Goal: Check status

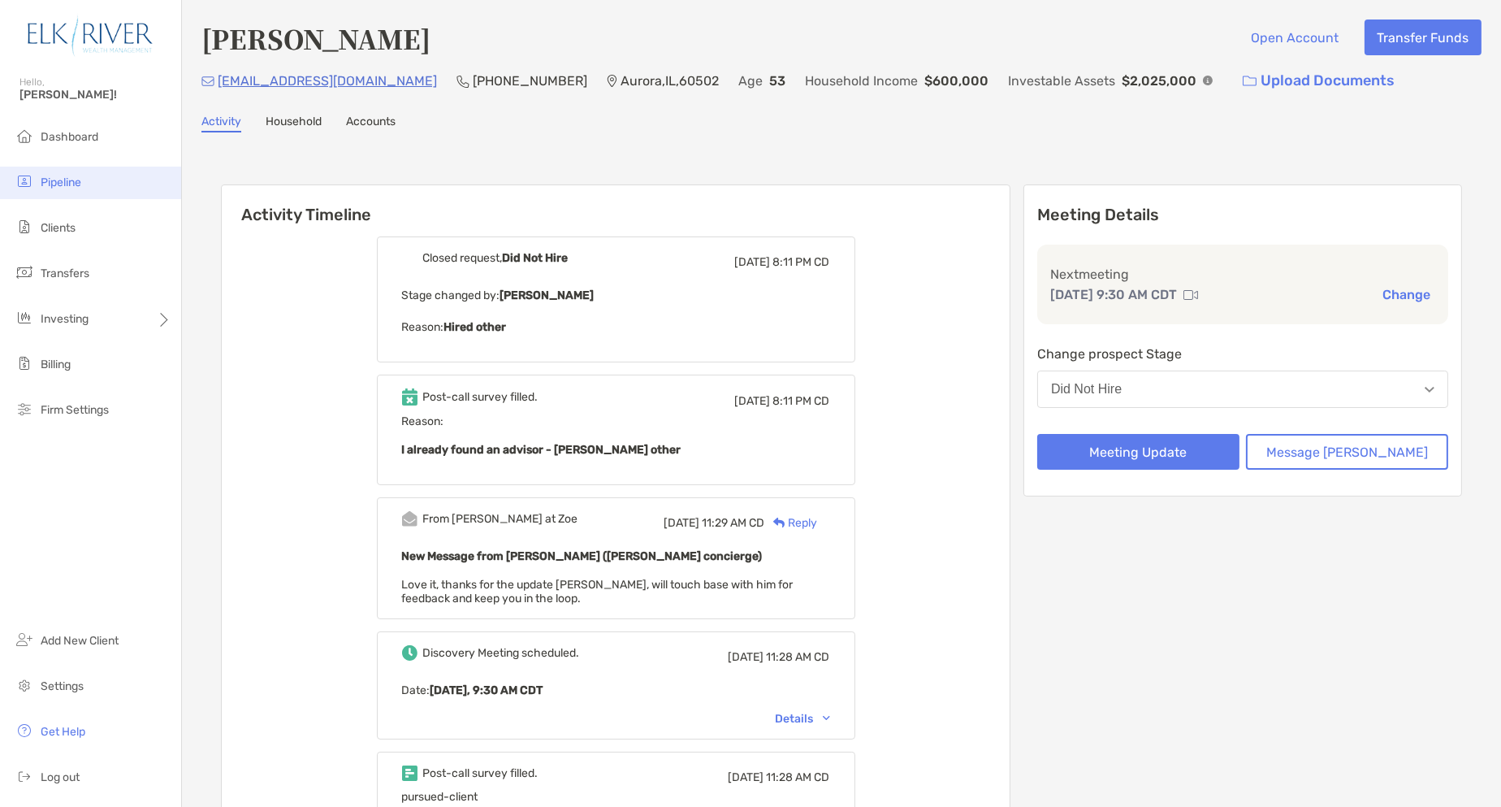
click at [85, 175] on li "Pipeline" at bounding box center [90, 183] width 181 height 32
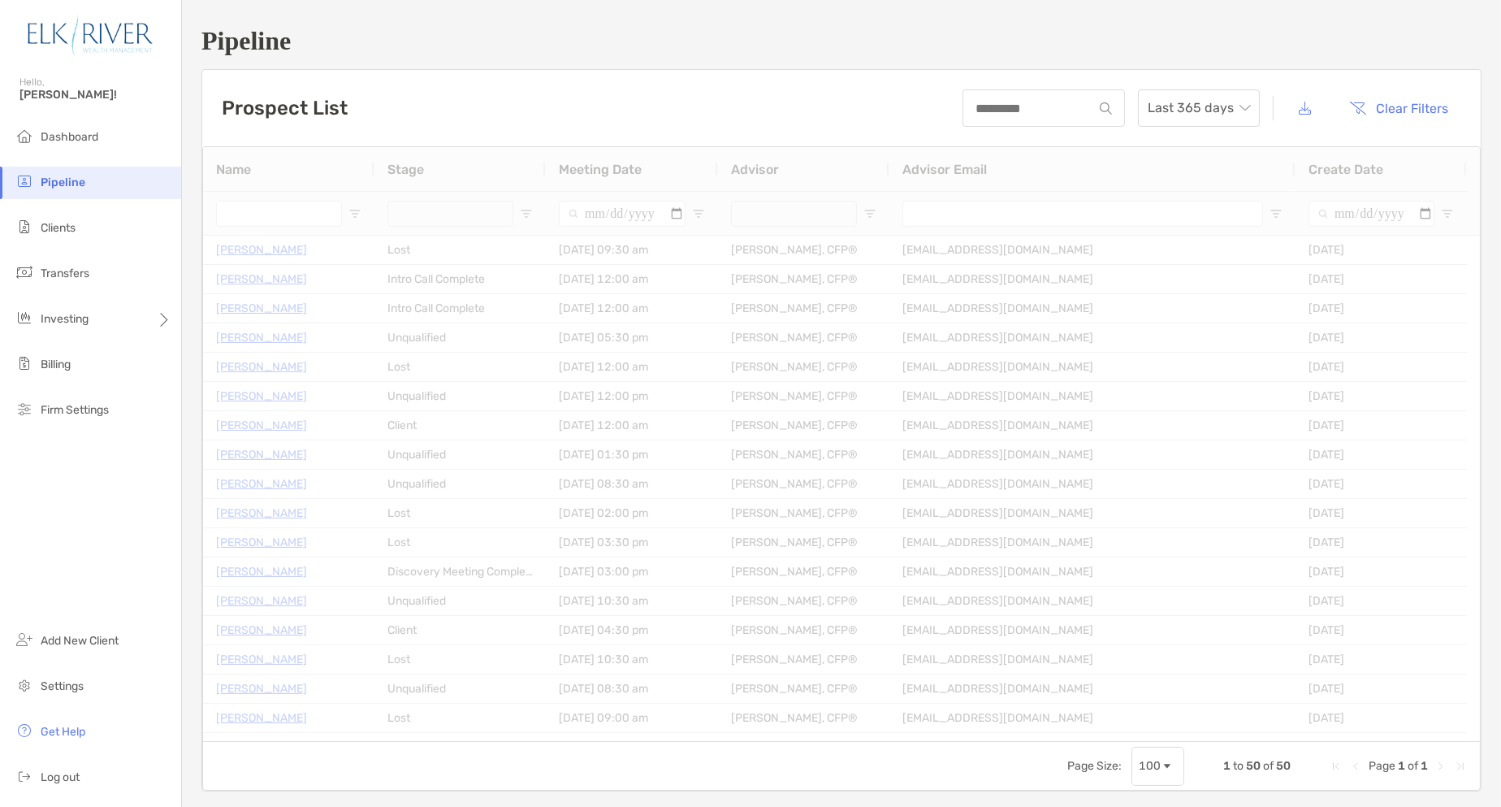
type input "**********"
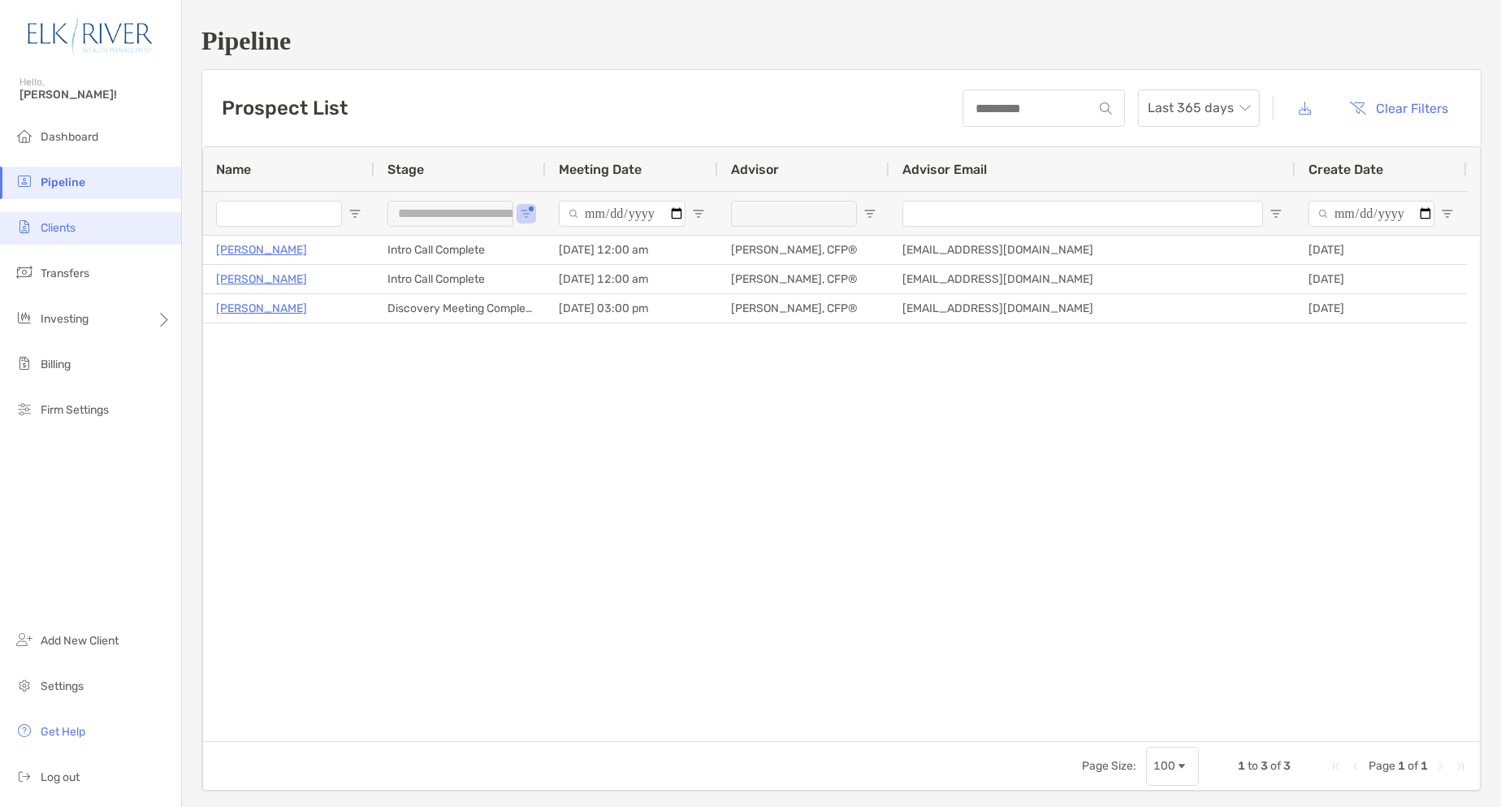
click at [65, 231] on span "Clients" at bounding box center [58, 228] width 35 height 14
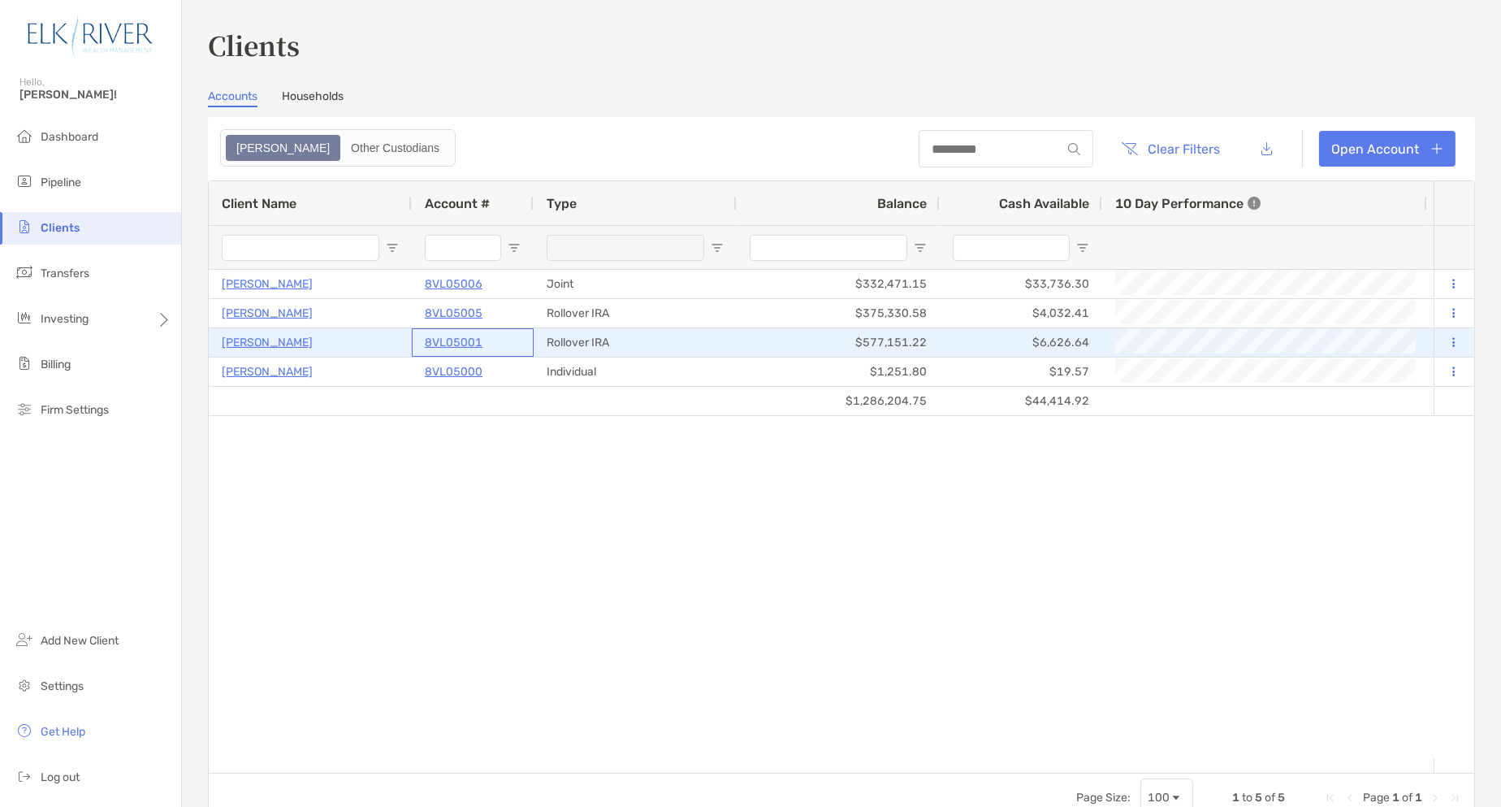
click at [461, 340] on p "8VL05001" at bounding box center [454, 342] width 58 height 20
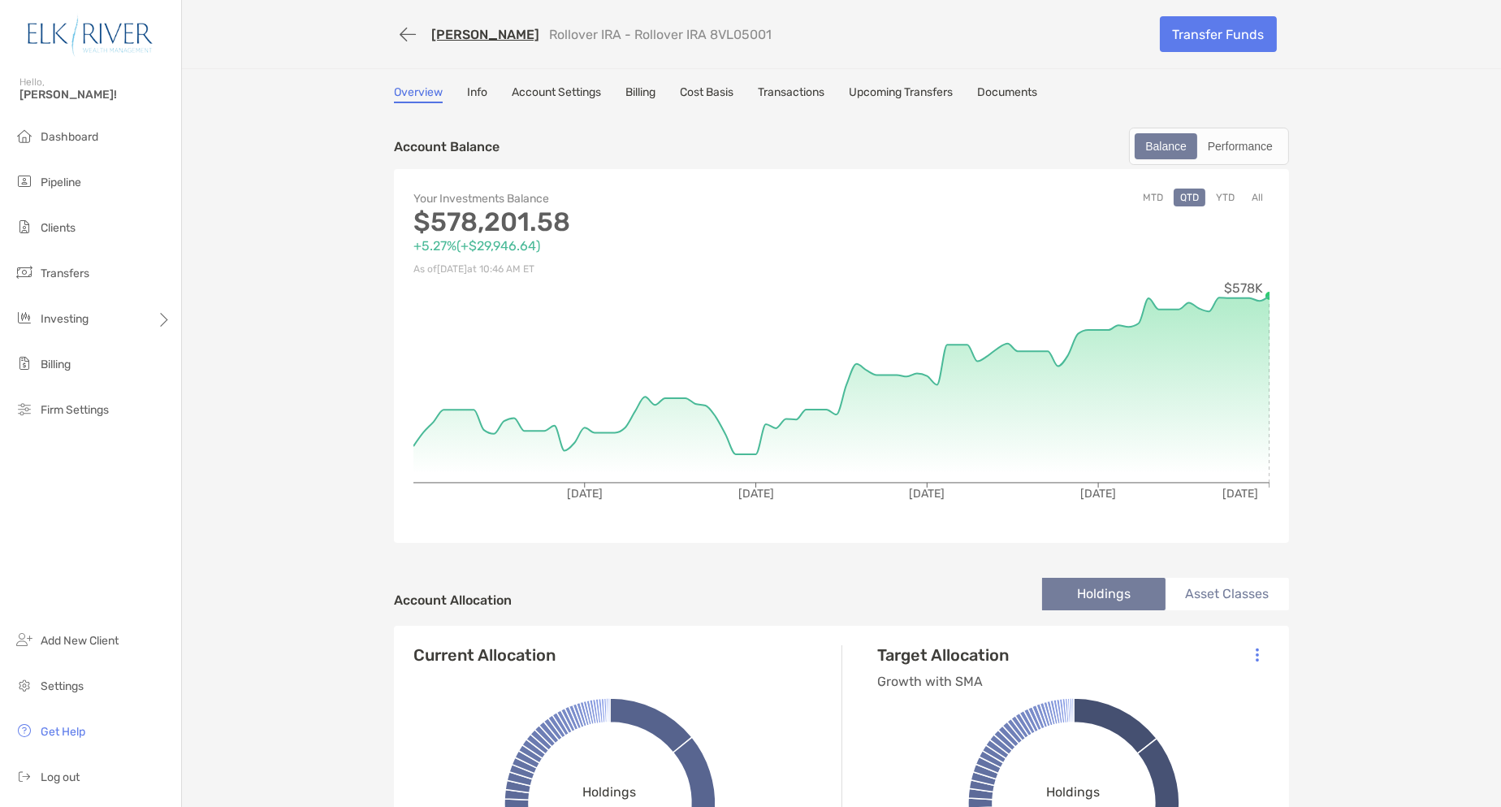
click at [1224, 196] on button "YTD" at bounding box center [1225, 197] width 32 height 18
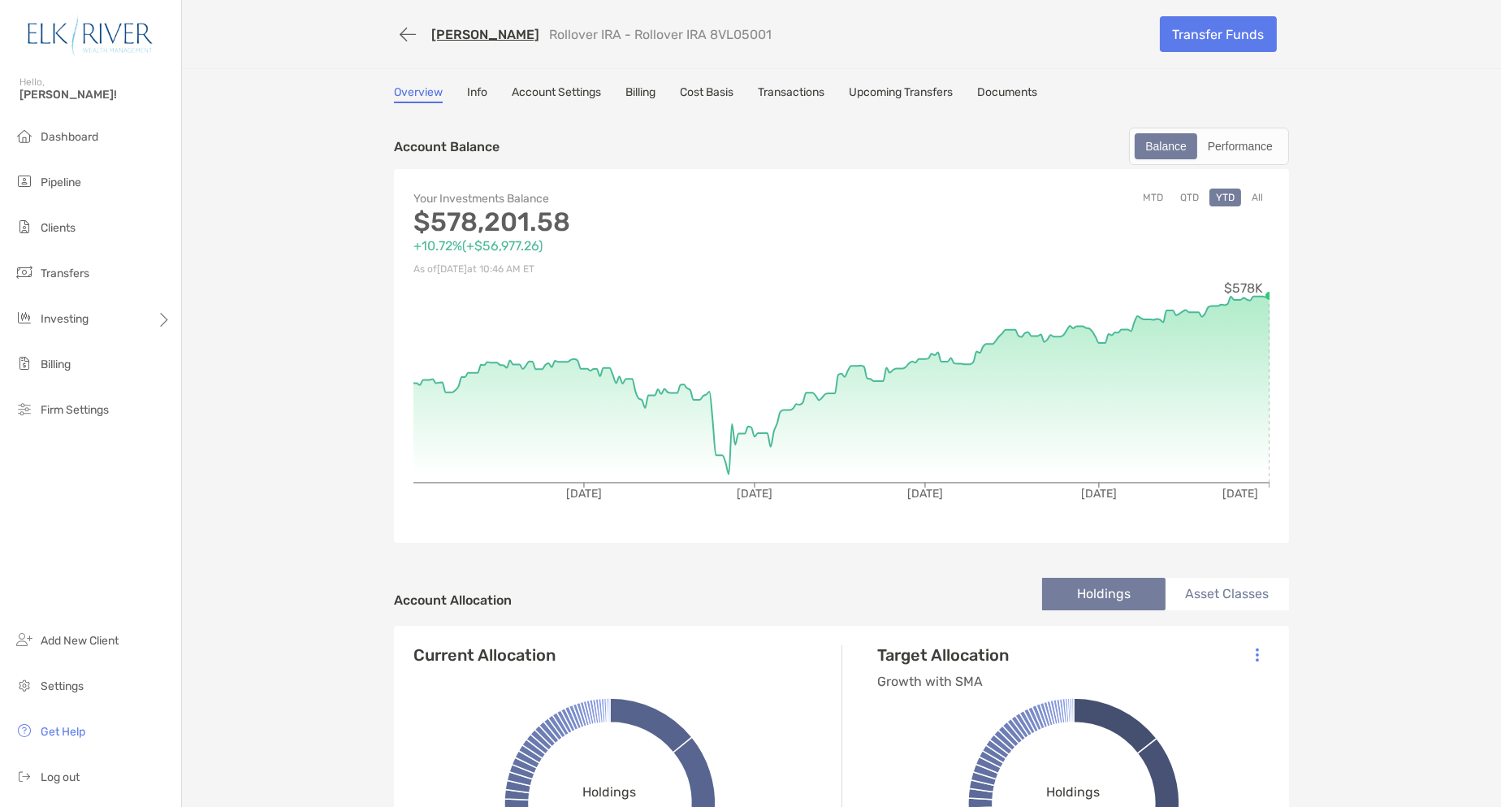
click at [1248, 191] on button "All" at bounding box center [1257, 197] width 24 height 18
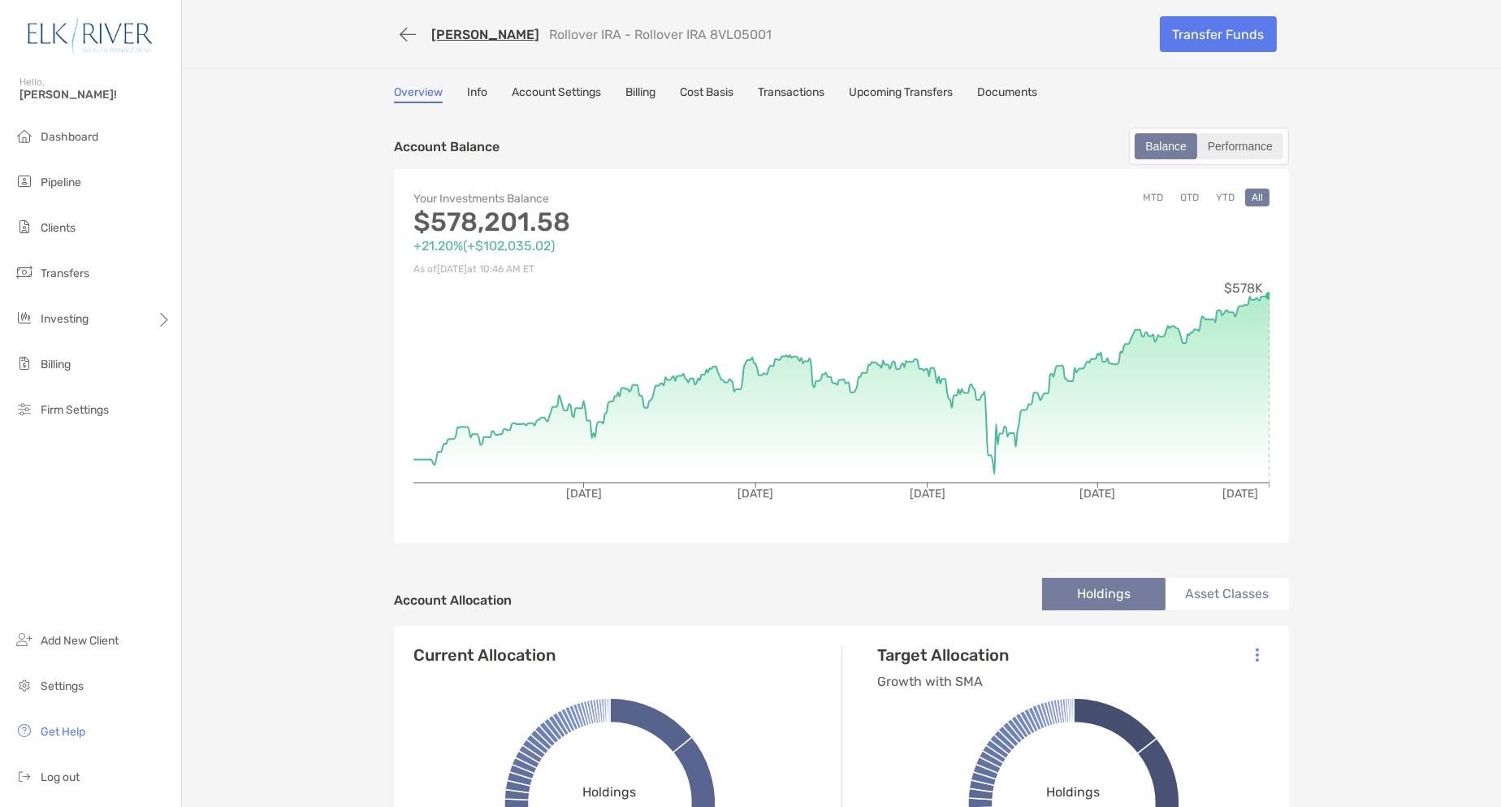
click at [1218, 146] on div "Performance" at bounding box center [1240, 146] width 83 height 23
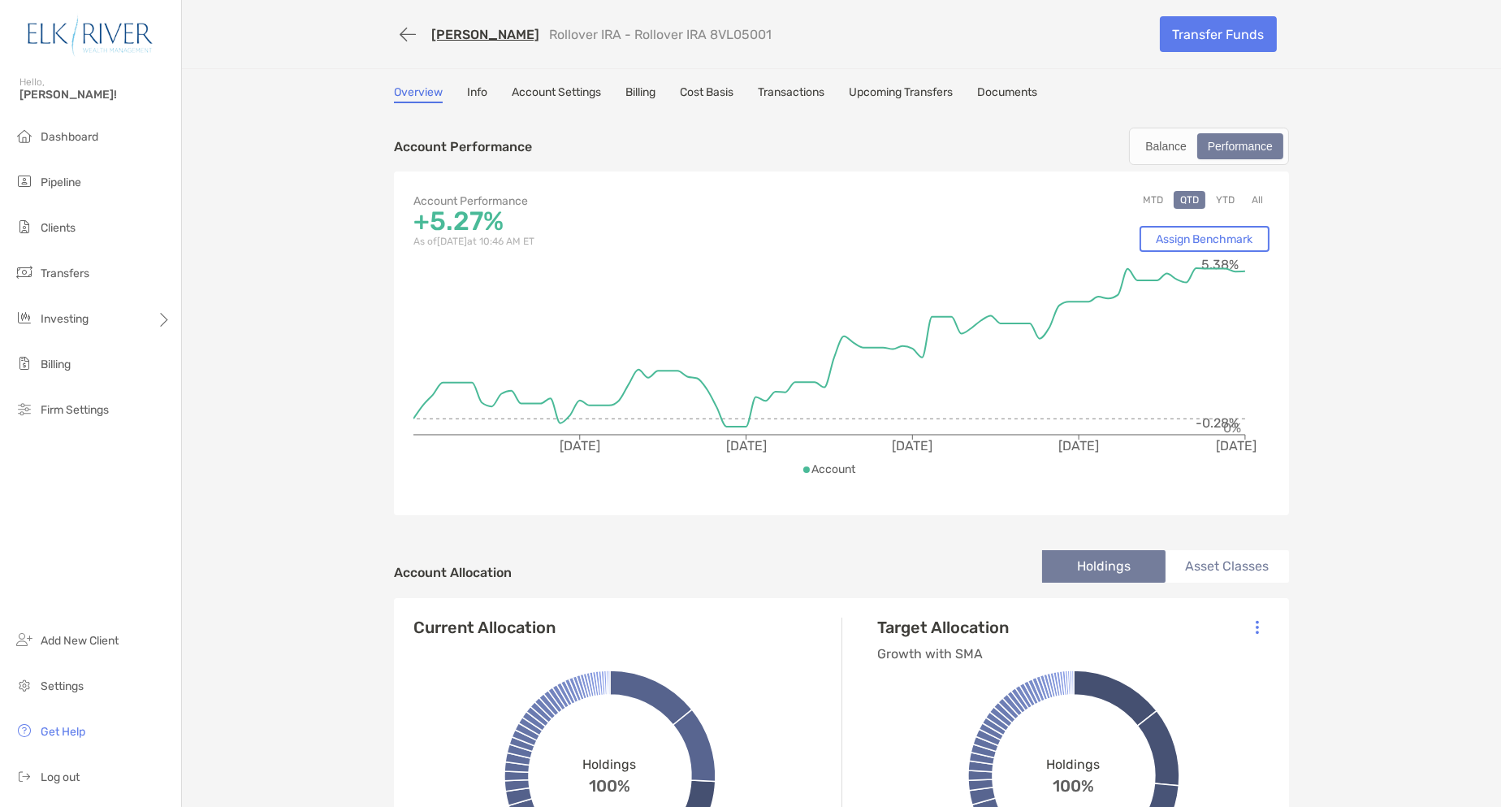
click at [1225, 197] on button "YTD" at bounding box center [1225, 200] width 32 height 18
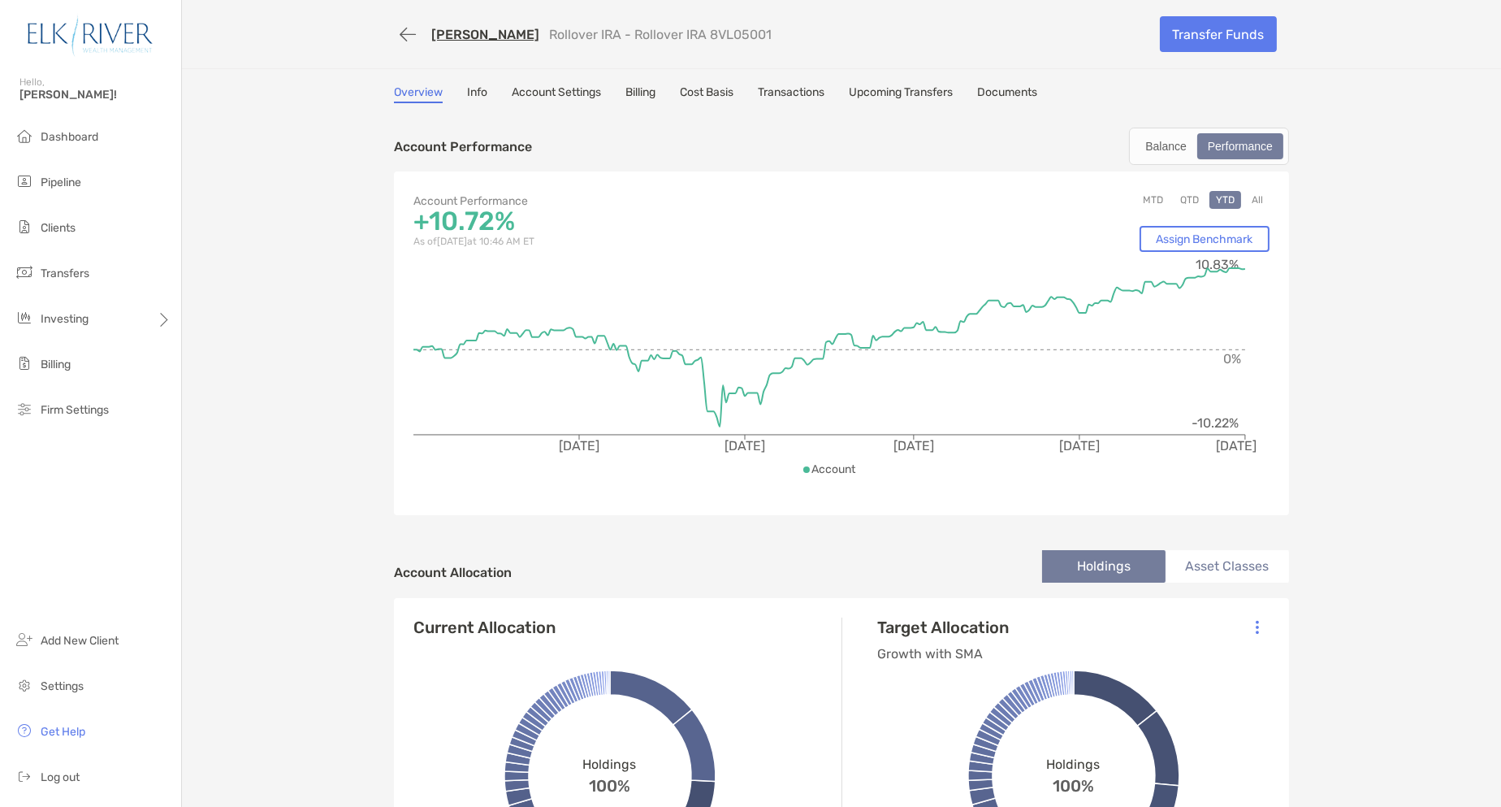
click at [1252, 196] on button "All" at bounding box center [1257, 200] width 24 height 18
